Goal: Book appointment/travel/reservation

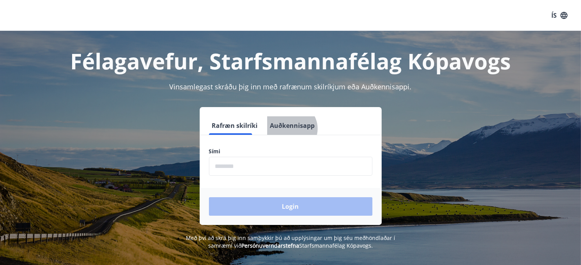
click at [282, 129] on button "Auðkennisapp" at bounding box center [292, 125] width 51 height 18
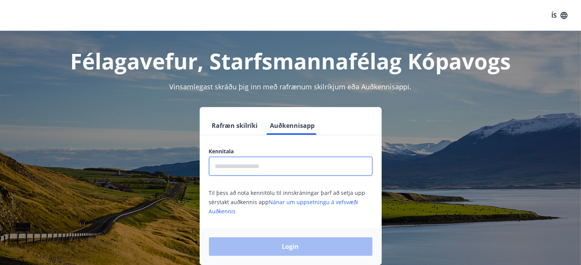
click at [242, 168] on input "text" at bounding box center [290, 166] width 163 height 19
type input "**********"
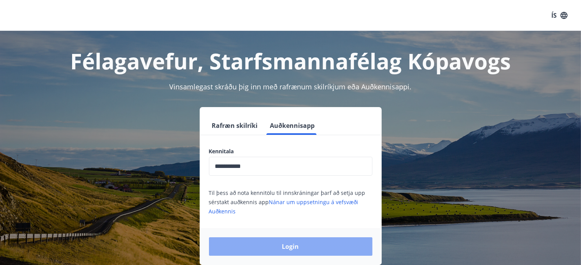
click at [296, 247] on button "Login" at bounding box center [290, 246] width 163 height 18
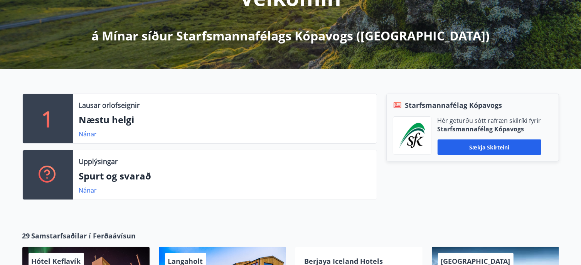
scroll to position [121, 0]
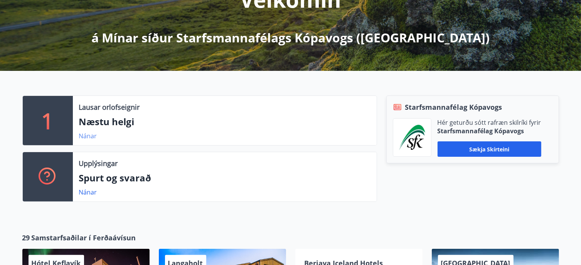
click at [92, 137] on link "Nánar" at bounding box center [88, 136] width 18 height 8
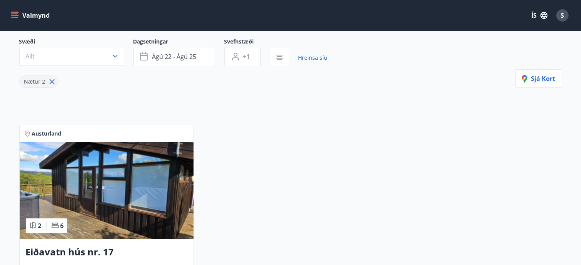
scroll to position [70, 0]
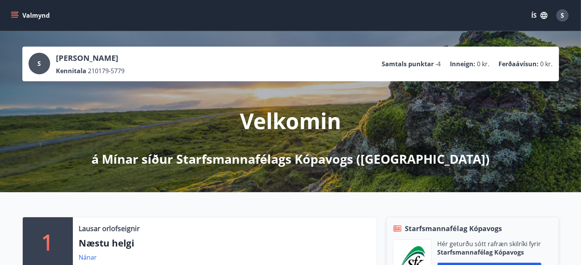
click at [29, 13] on button "Valmynd" at bounding box center [31, 15] width 44 height 14
click at [208, 21] on div "Valmynd ÍS S" at bounding box center [290, 15] width 562 height 18
click at [22, 8] on div "Valmynd" at bounding box center [31, 15] width 44 height 14
click at [29, 14] on button "Valmynd" at bounding box center [31, 15] width 44 height 14
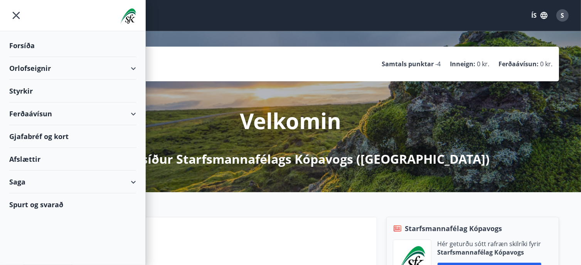
click at [119, 66] on div "Orlofseignir" at bounding box center [72, 68] width 127 height 23
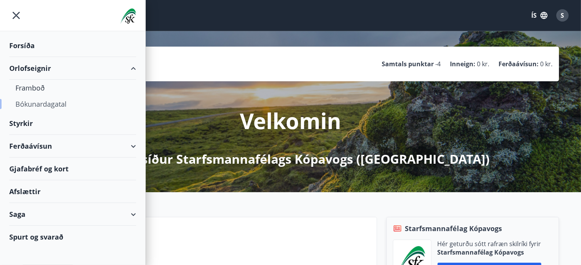
click at [49, 107] on div "Bókunardagatal" at bounding box center [72, 104] width 114 height 16
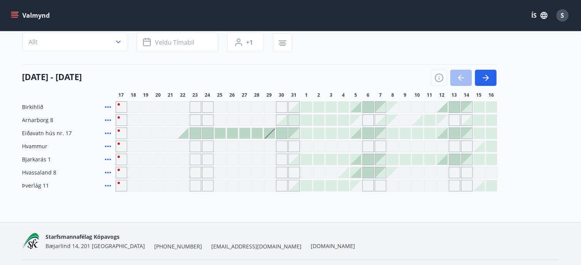
scroll to position [66, 0]
click at [491, 75] on button "button" at bounding box center [486, 78] width 22 height 16
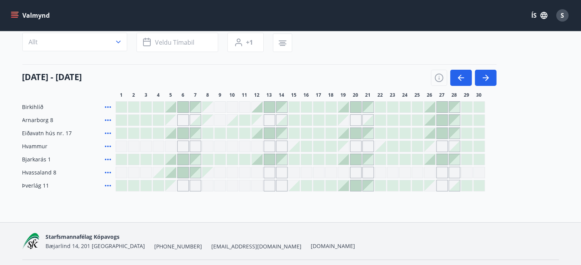
click at [106, 158] on icon at bounding box center [107, 159] width 9 height 9
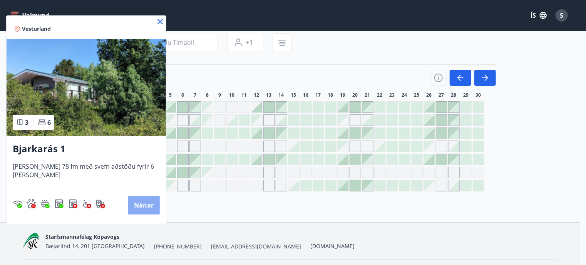
click at [149, 206] on button "Nánar" at bounding box center [144, 205] width 32 height 18
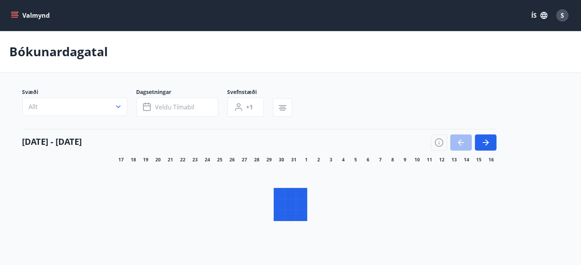
scroll to position [66, 0]
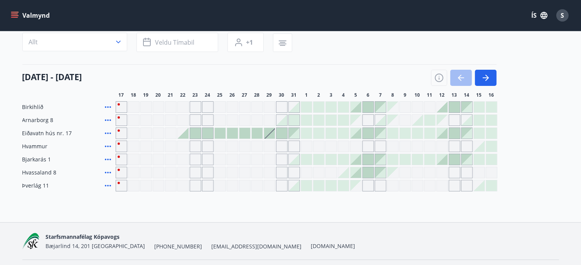
click at [300, 214] on div "Bókunardagatal Svæði Allt Dagsetningar Veldu tímabil Svefnstæði +1 17 ágúst - 1…" at bounding box center [290, 94] width 581 height 258
click at [487, 71] on button "button" at bounding box center [486, 78] width 22 height 16
